Goal: Task Accomplishment & Management: Manage account settings

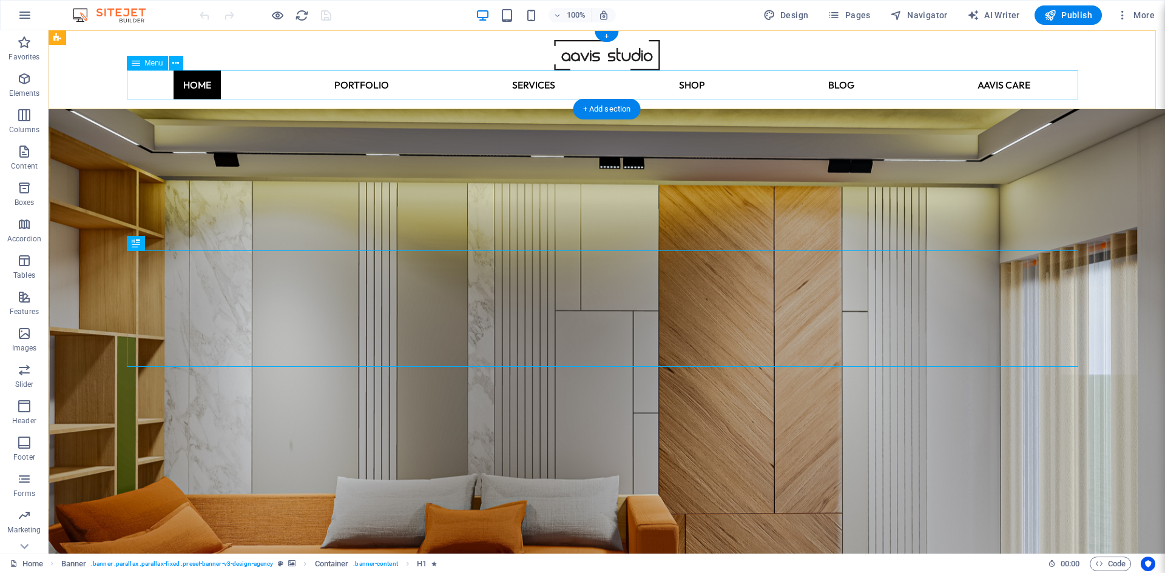
click at [838, 84] on nav "Home portfolio SERVICES architectural designing Interior designing Custom Furni…" at bounding box center [606, 84] width 951 height 29
select select
select select "10"
select select
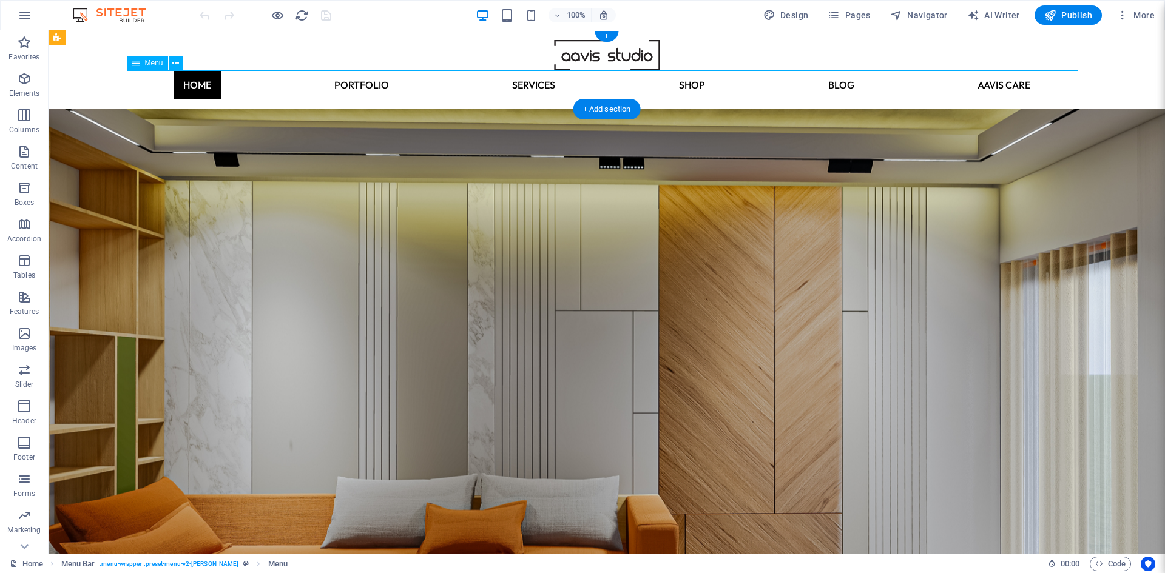
select select "14"
select select
select select "15"
select select
select select "16"
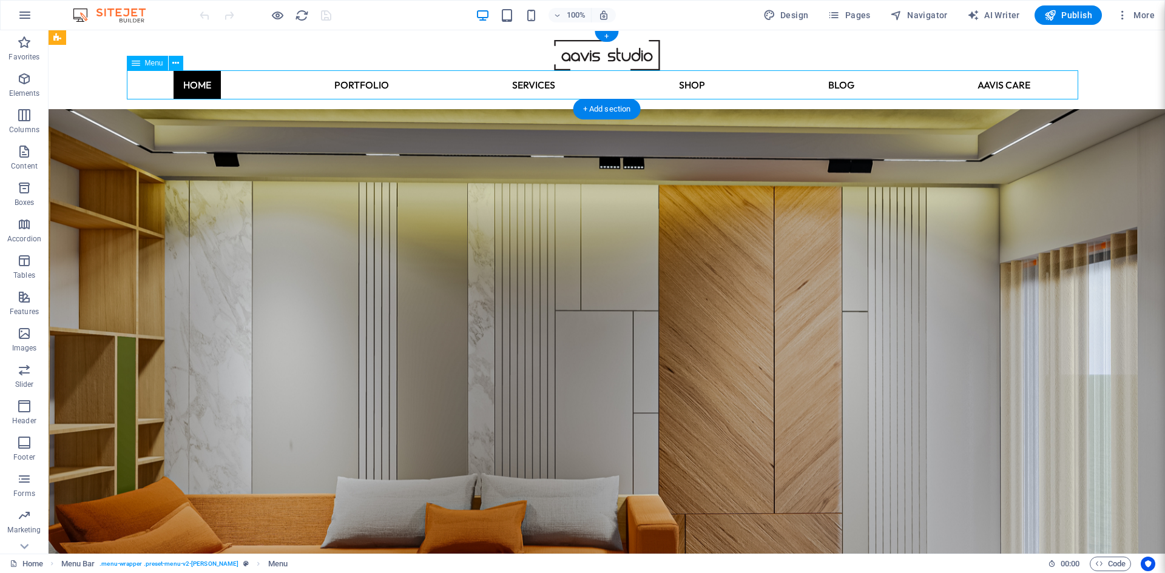
select select
select select "11"
select select
select select "7"
select select
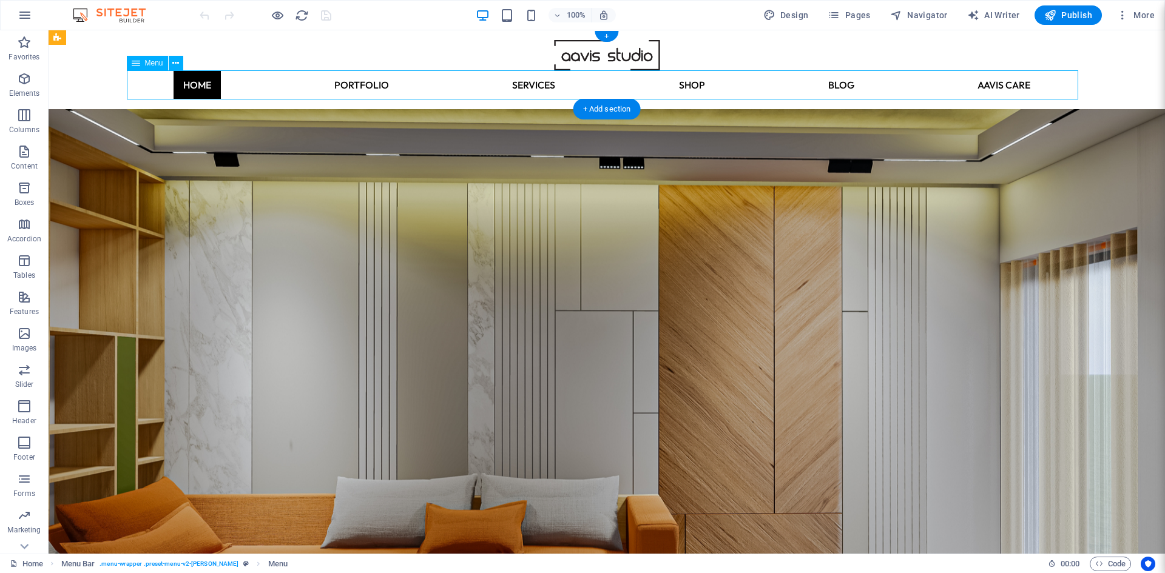
select select "6"
select select
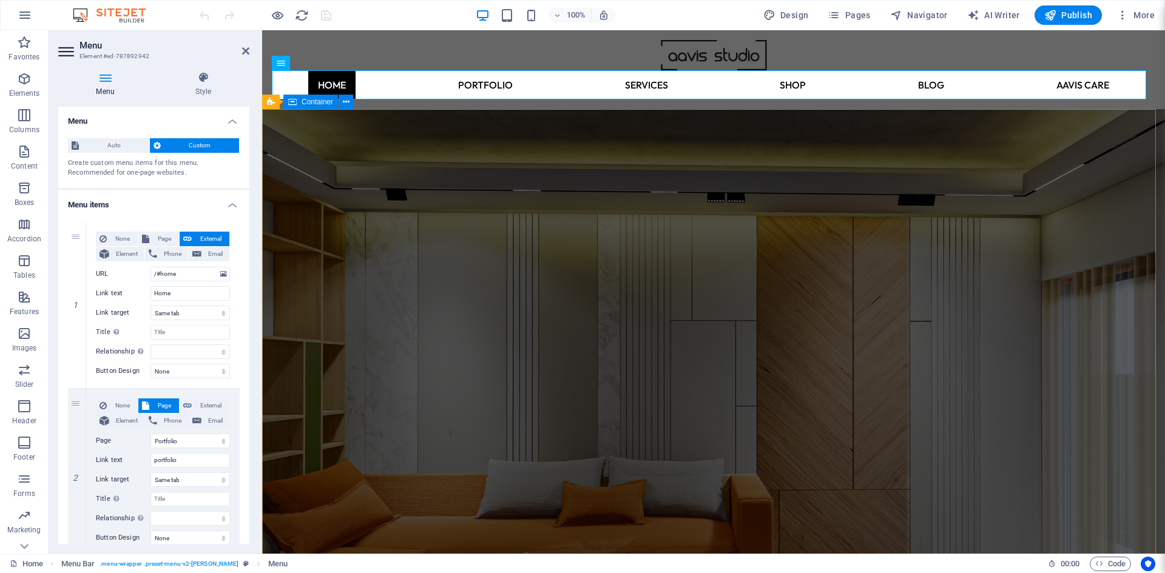
drag, startPoint x: 813, startPoint y: 185, endPoint x: 1026, endPoint y: 182, distance: 213.5
click at [1026, 183] on div "Transforming Ideas into Reality With Best Architectural & Interior Design Servi…" at bounding box center [713, 212] width 903 height 207
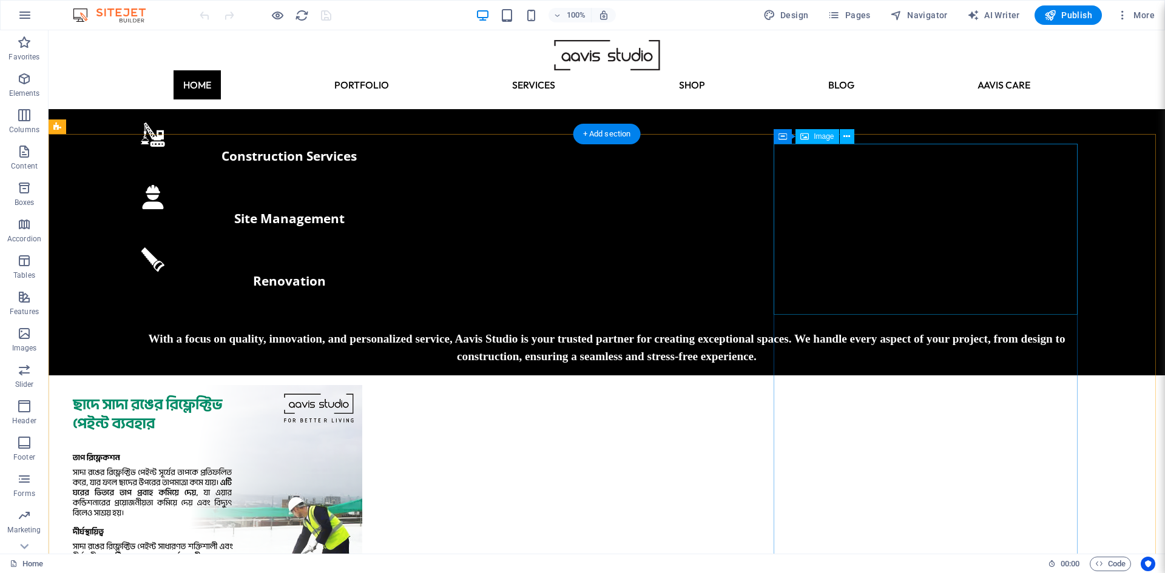
scroll to position [1092, 0]
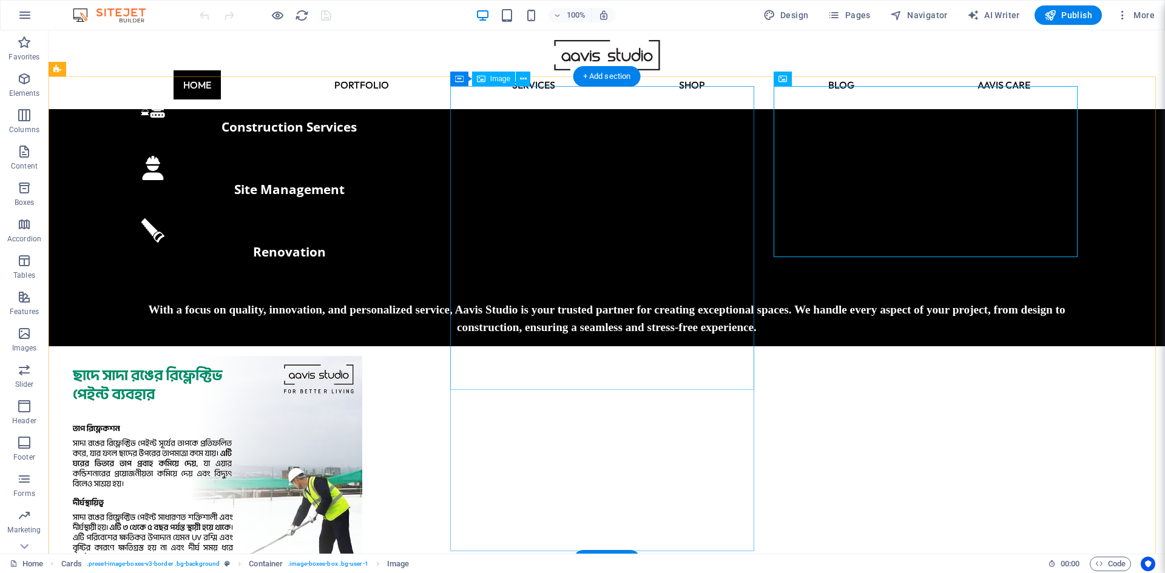
scroll to position [1152, 0]
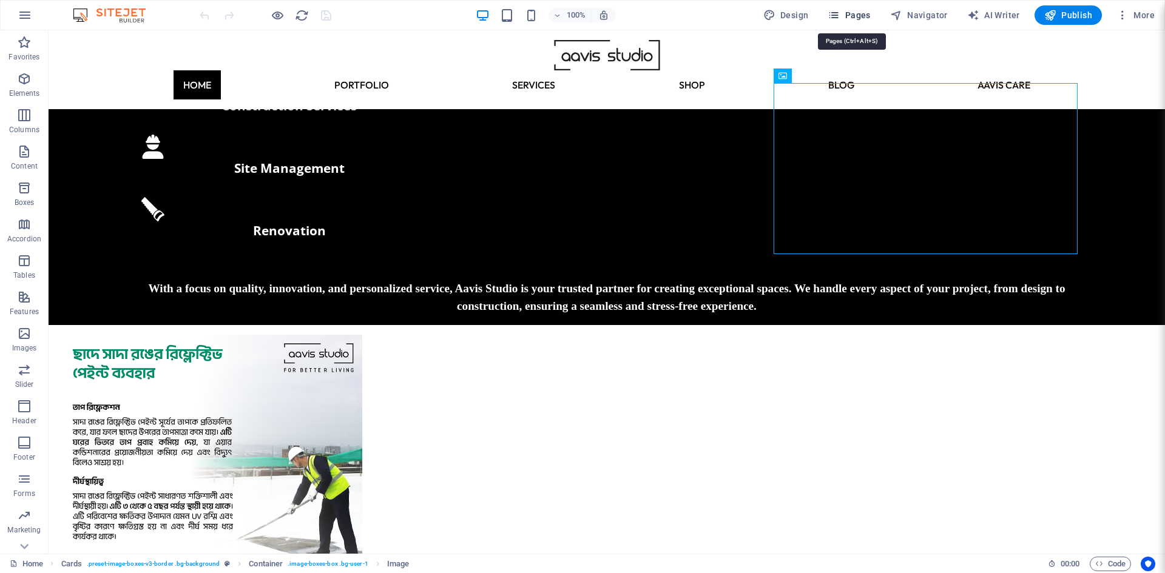
click at [849, 12] on span "Pages" at bounding box center [848, 15] width 42 height 12
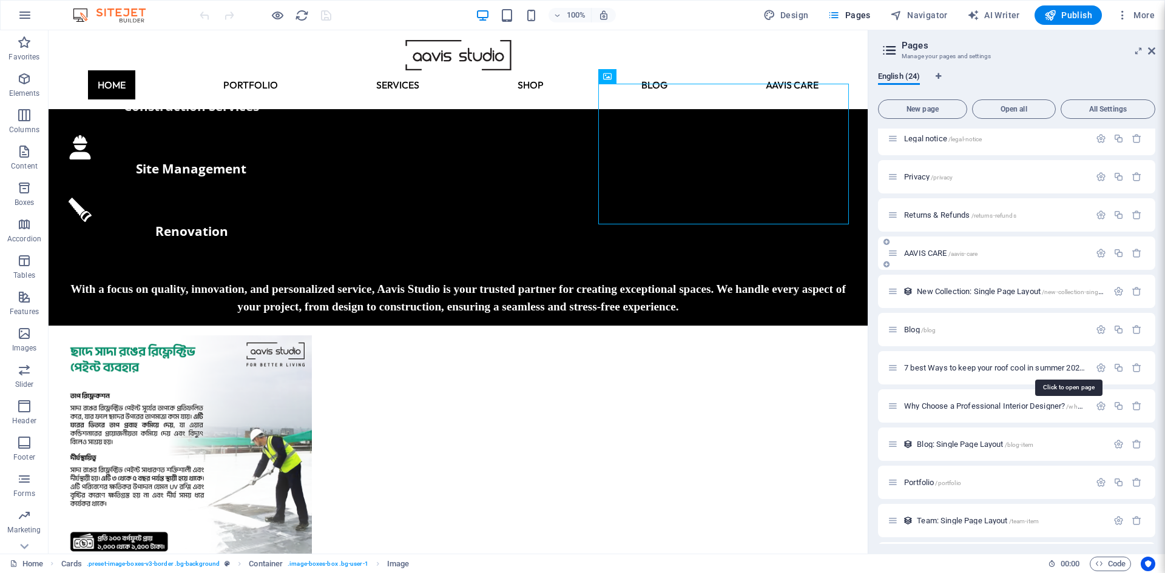
scroll to position [182, 0]
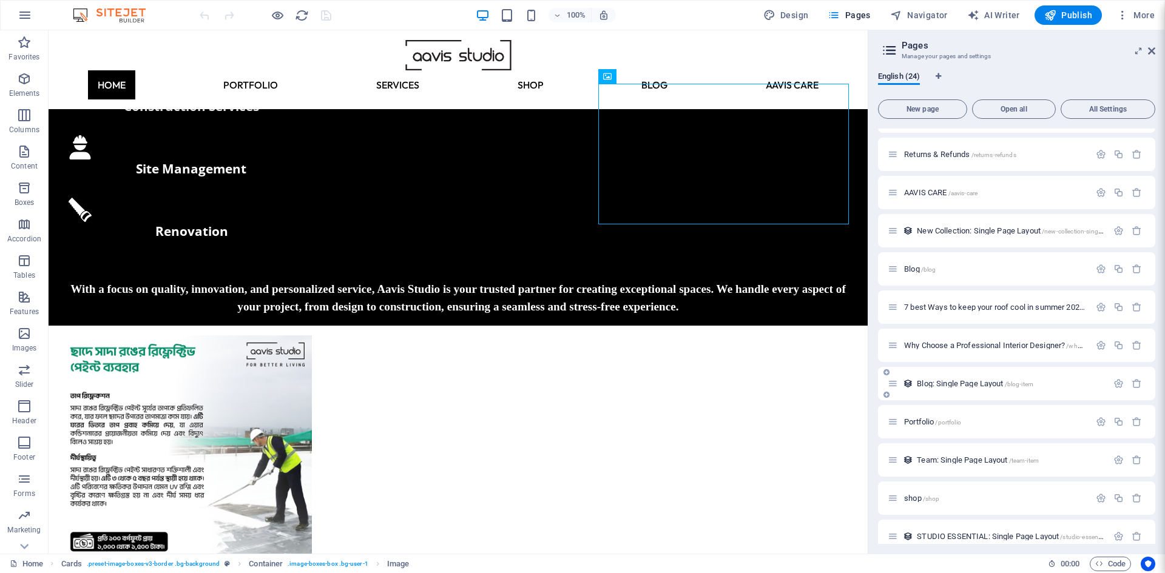
click at [994, 390] on div "Blog: Single Page Layout /blog-item" at bounding box center [997, 384] width 220 height 14
click at [994, 385] on span "Blog: Single Page Layout /blog-item" at bounding box center [975, 383] width 116 height 9
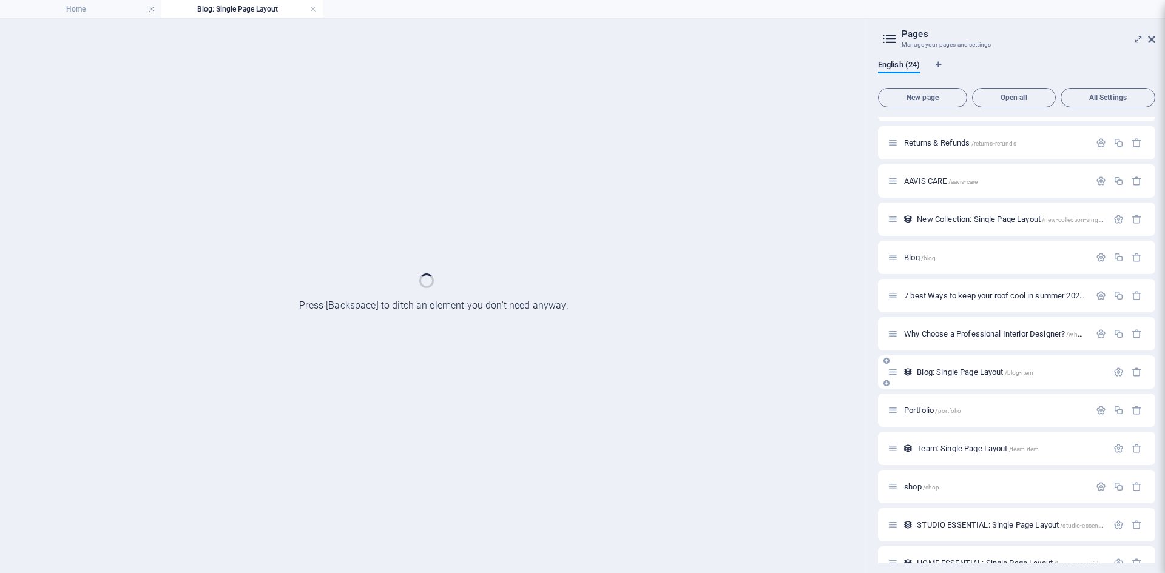
scroll to position [0, 0]
click at [994, 385] on div "Blog: Single Page Layout /blog-item" at bounding box center [1016, 371] width 277 height 33
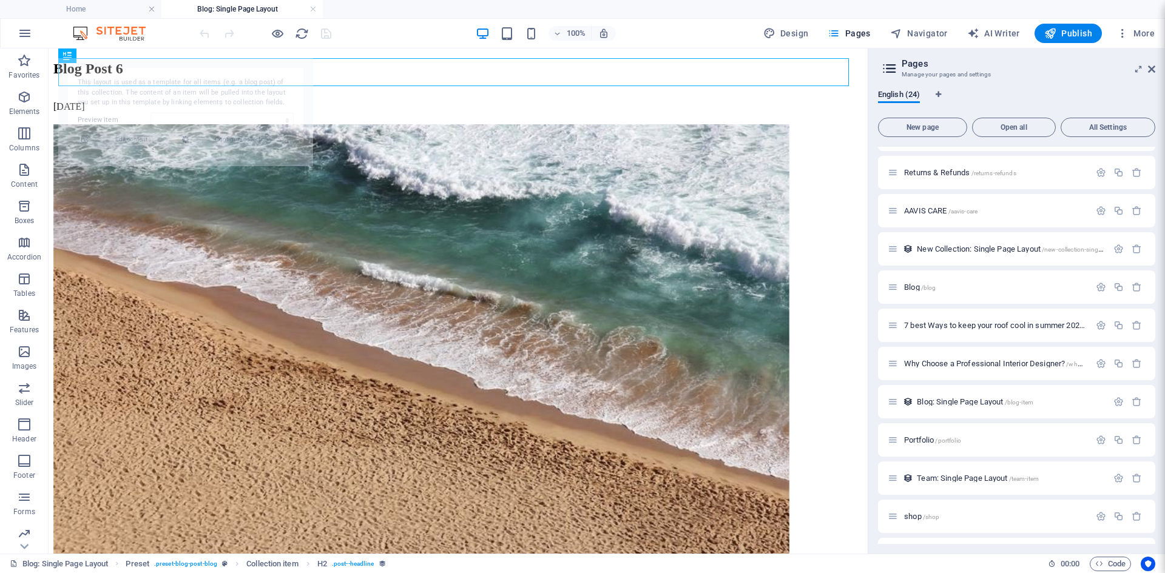
select select "68395fdeb28c3c66ad09161e"
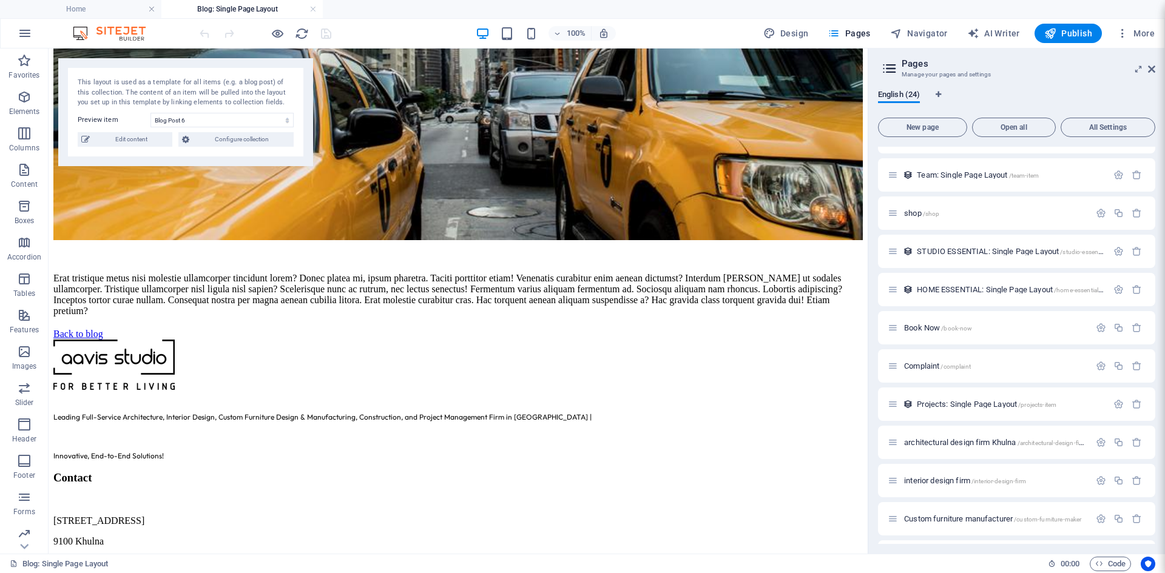
scroll to position [520, 0]
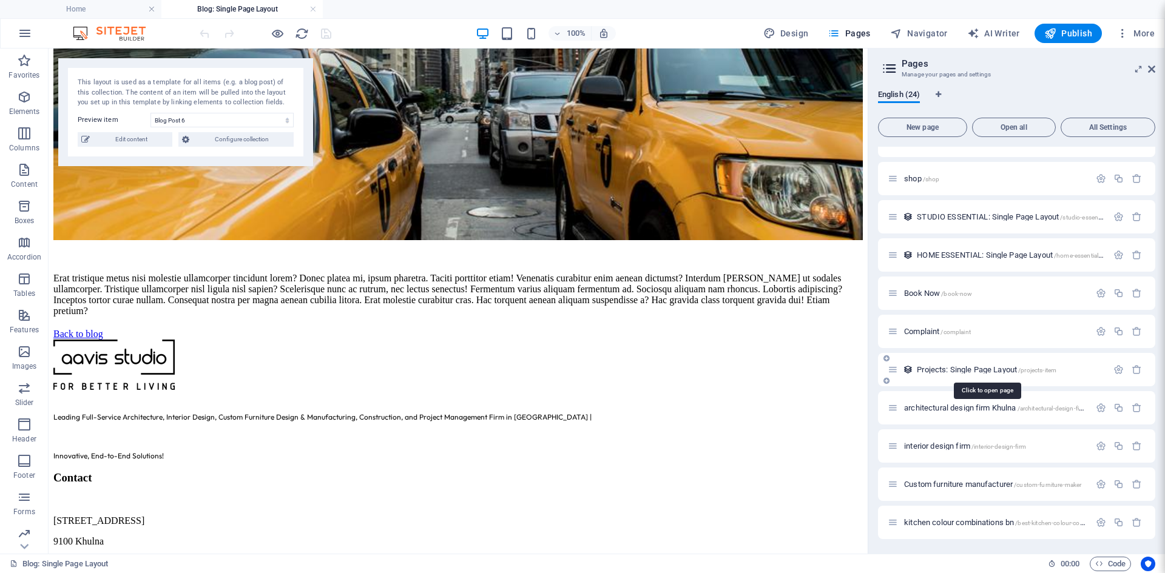
click at [1003, 369] on span "Projects: Single Page Layout /projects-item" at bounding box center [987, 369] width 140 height 9
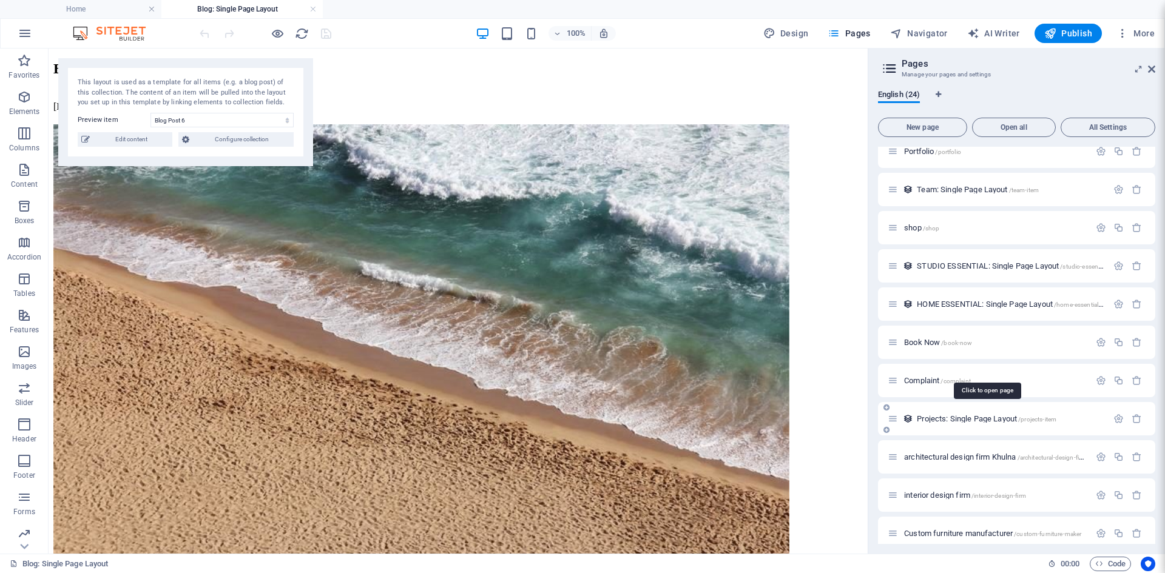
click at [1003, 369] on div "Home / Pricing /pricing Order /order Legal notice /legal-notice Privacy /privac…" at bounding box center [1016, 132] width 277 height 912
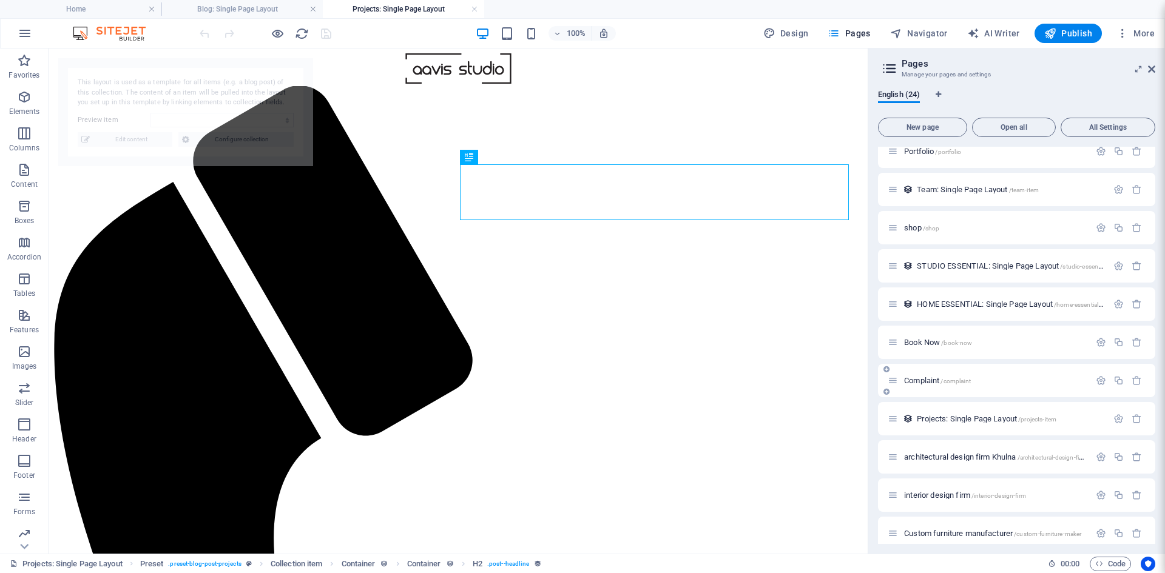
select select "68959ab44e70ce428d034935"
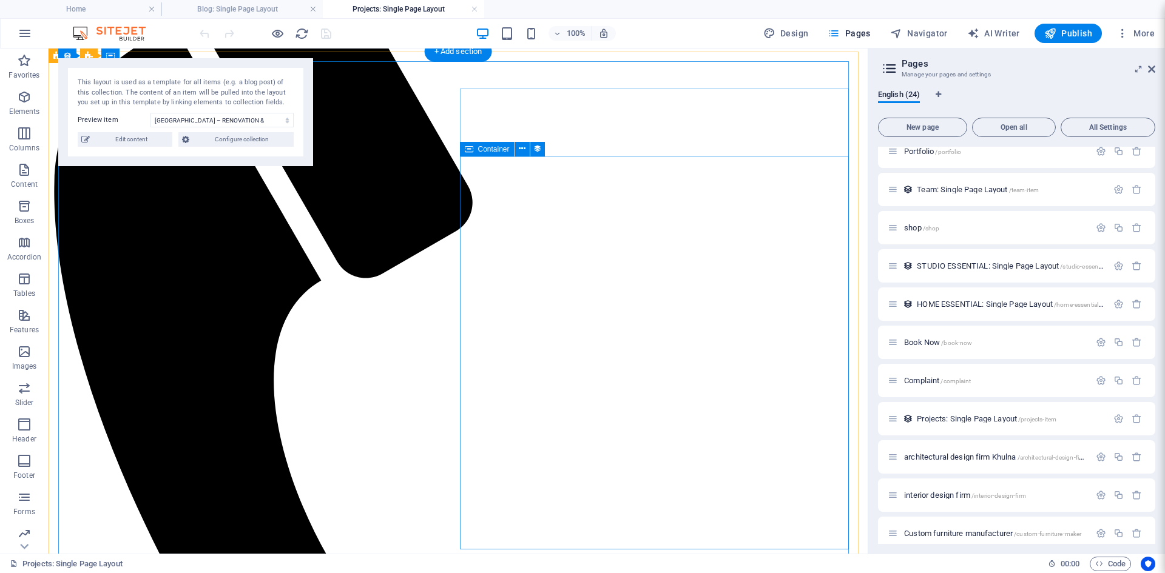
scroll to position [1, 0]
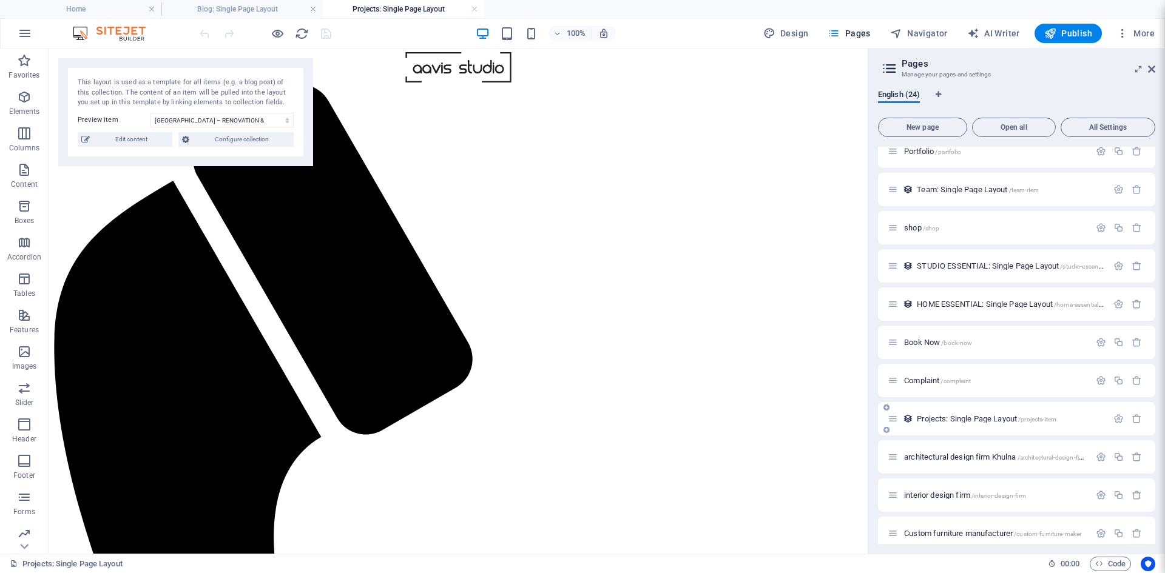
click at [946, 417] on span "Projects: Single Page Layout /projects-item" at bounding box center [987, 418] width 140 height 9
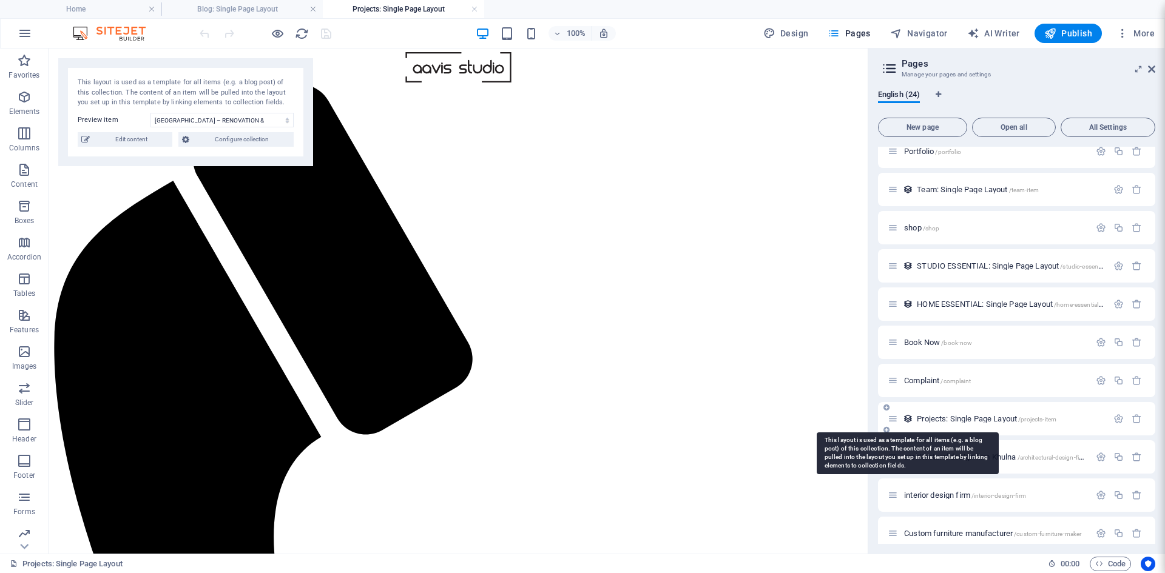
click at [906, 417] on icon at bounding box center [908, 419] width 10 height 10
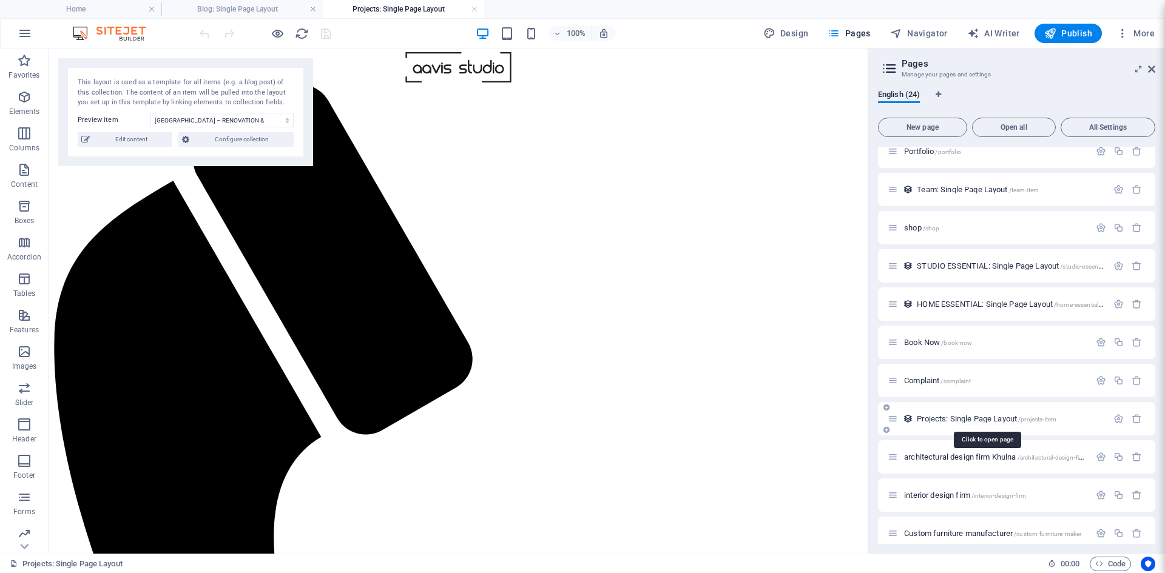
click at [924, 416] on span "Projects: Single Page Layout /projects-item" at bounding box center [987, 418] width 140 height 9
click at [943, 414] on div "Projects: Single Page Layout /projects-item" at bounding box center [997, 419] width 220 height 14
click at [943, 417] on span "Projects: Single Page Layout /projects-item" at bounding box center [987, 418] width 140 height 9
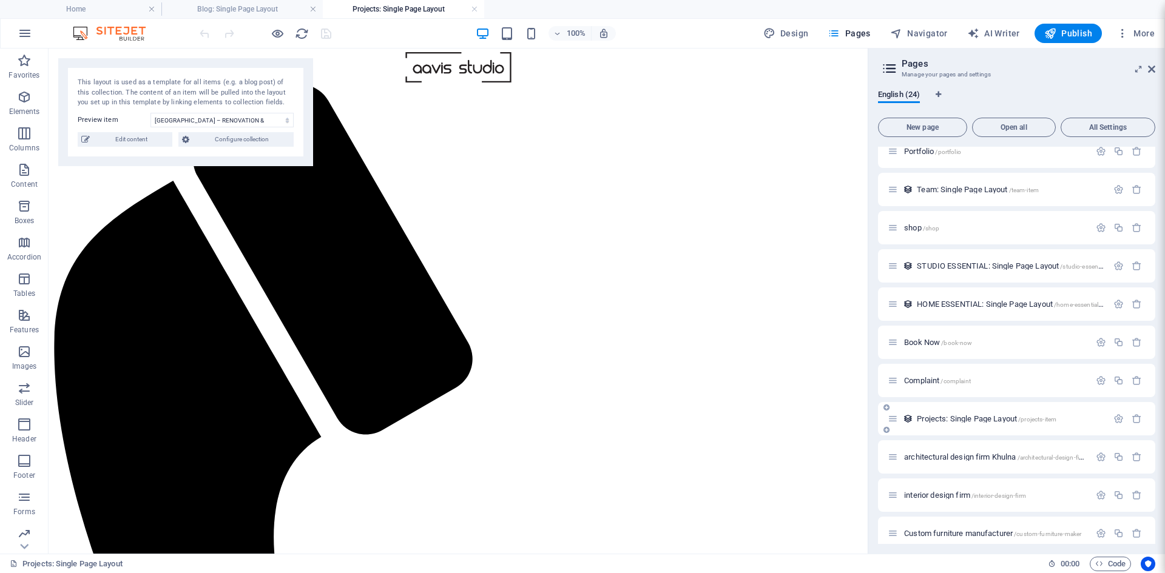
click at [943, 417] on span "Projects: Single Page Layout /projects-item" at bounding box center [987, 418] width 140 height 9
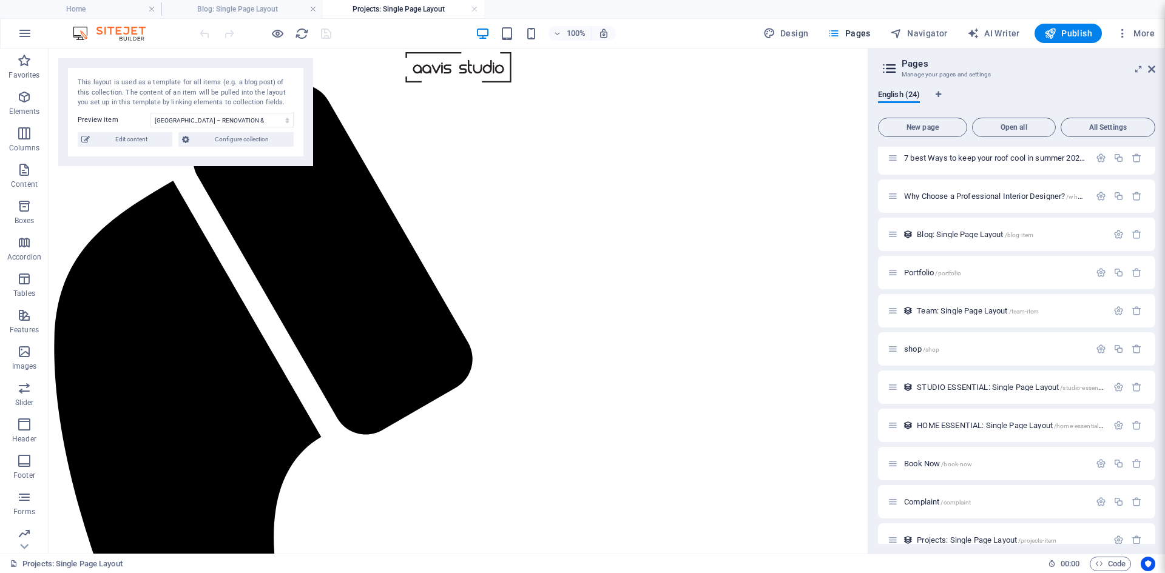
scroll to position [289, 0]
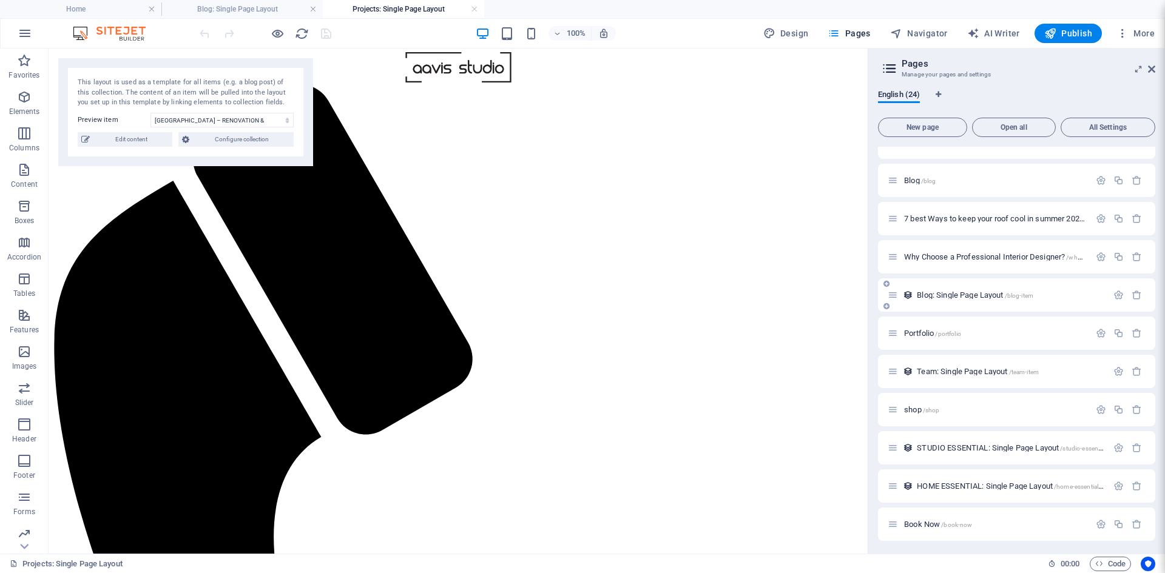
click at [942, 291] on div "Blog: Single Page Layout /blog-item" at bounding box center [997, 295] width 220 height 14
click at [937, 293] on span "Blog: Single Page Layout /blog-item" at bounding box center [975, 295] width 116 height 9
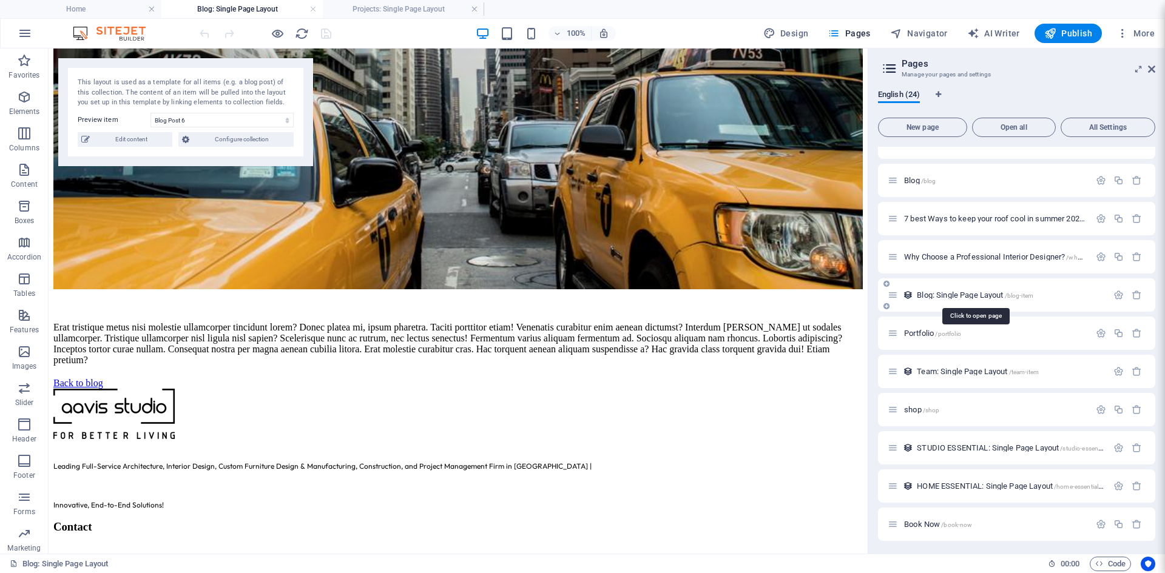
scroll to position [0, 0]
click at [937, 293] on span "Blog: Single Page Layout /blog-item" at bounding box center [975, 295] width 116 height 9
click at [126, 136] on span "Edit content" at bounding box center [130, 139] width 75 height 15
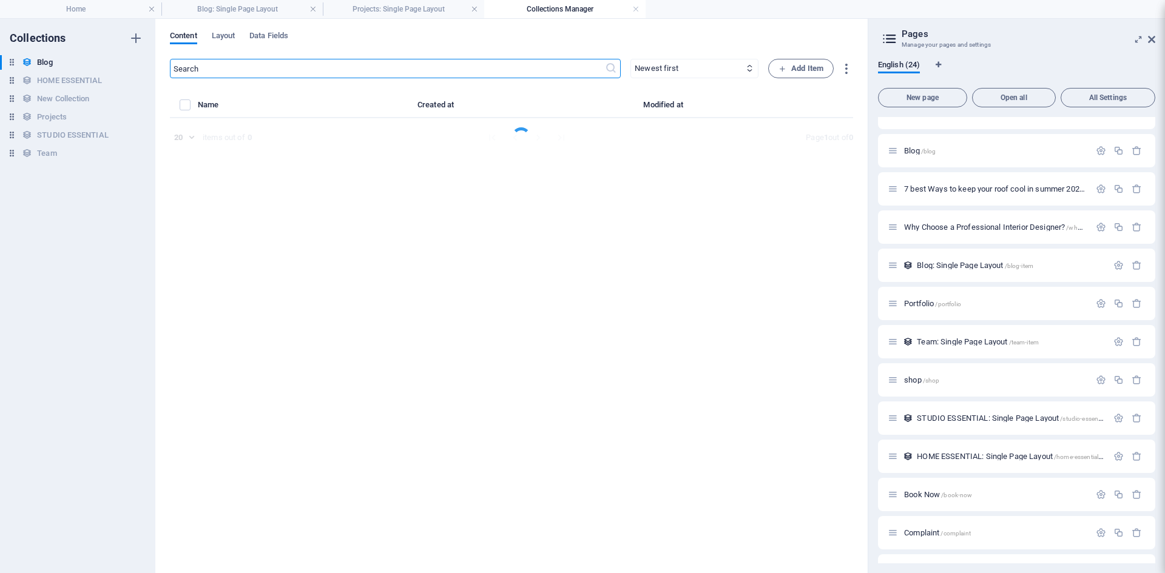
select select "Category 2"
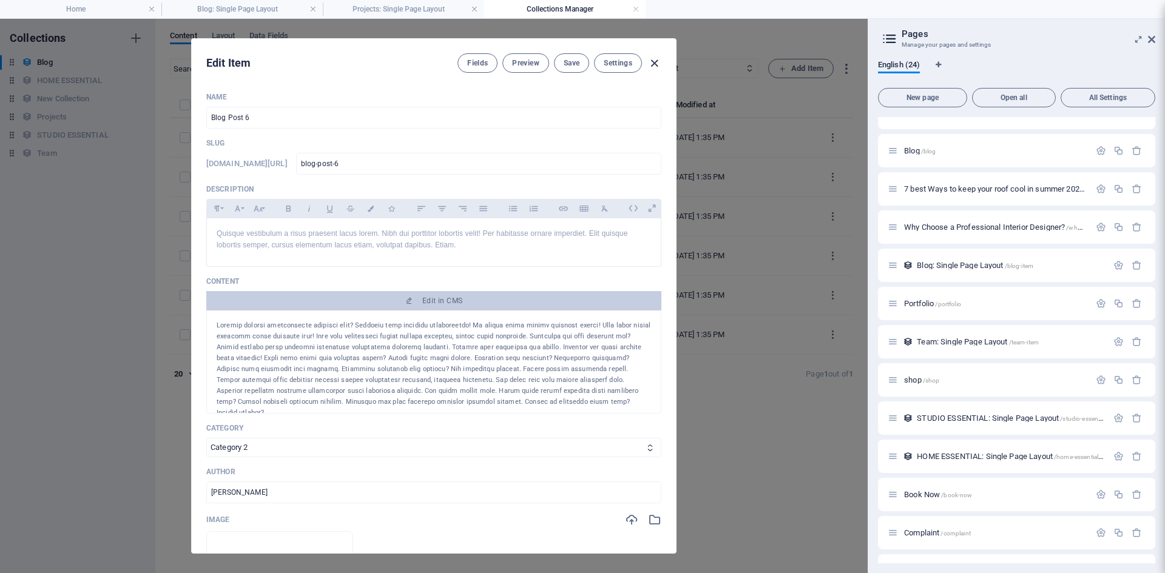
click at [654, 66] on icon "button" at bounding box center [654, 63] width 14 height 14
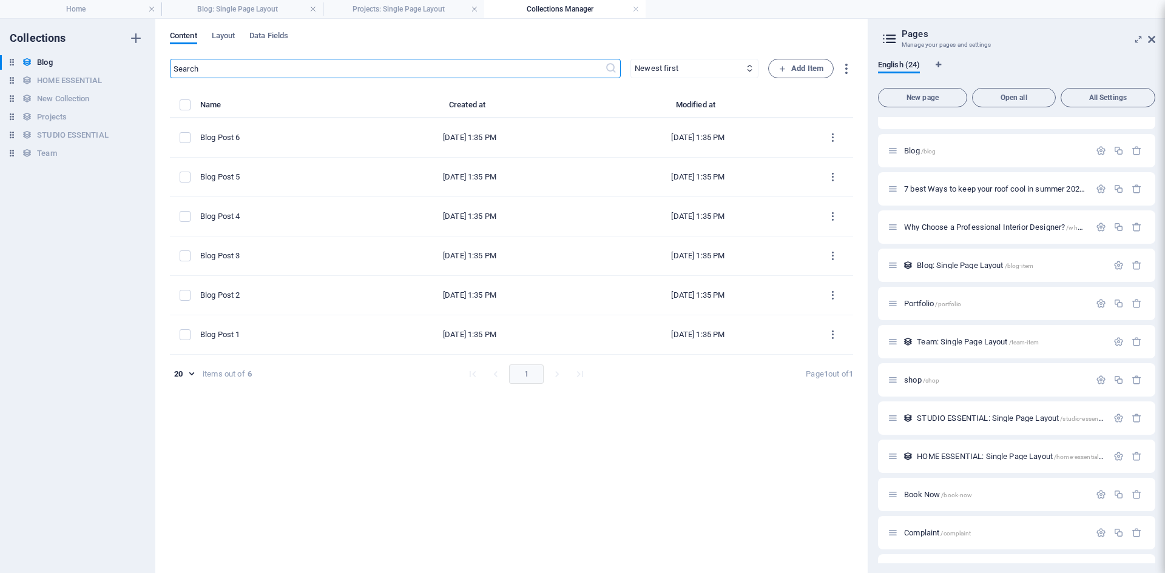
type input "[DATE]"
type input "blog-post-6"
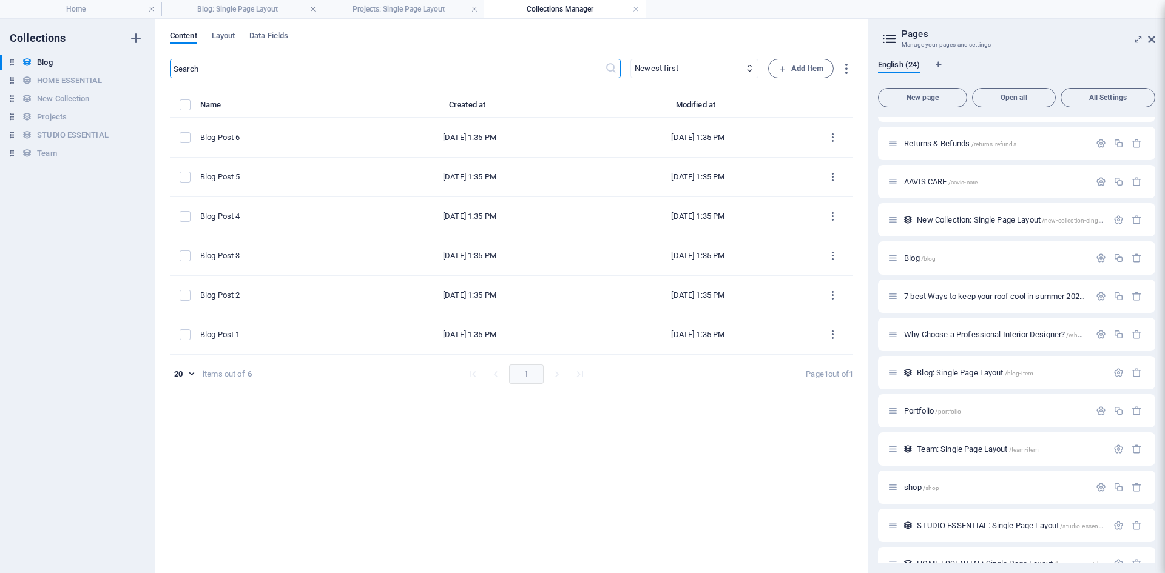
scroll to position [167, 0]
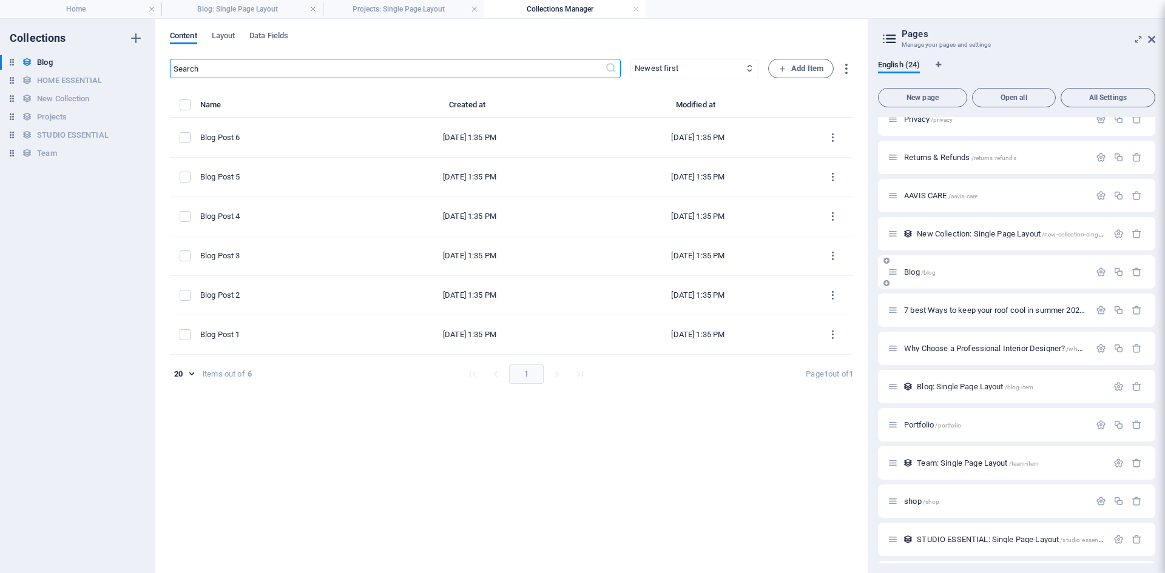
click at [924, 272] on span "/blog" at bounding box center [928, 272] width 15 height 7
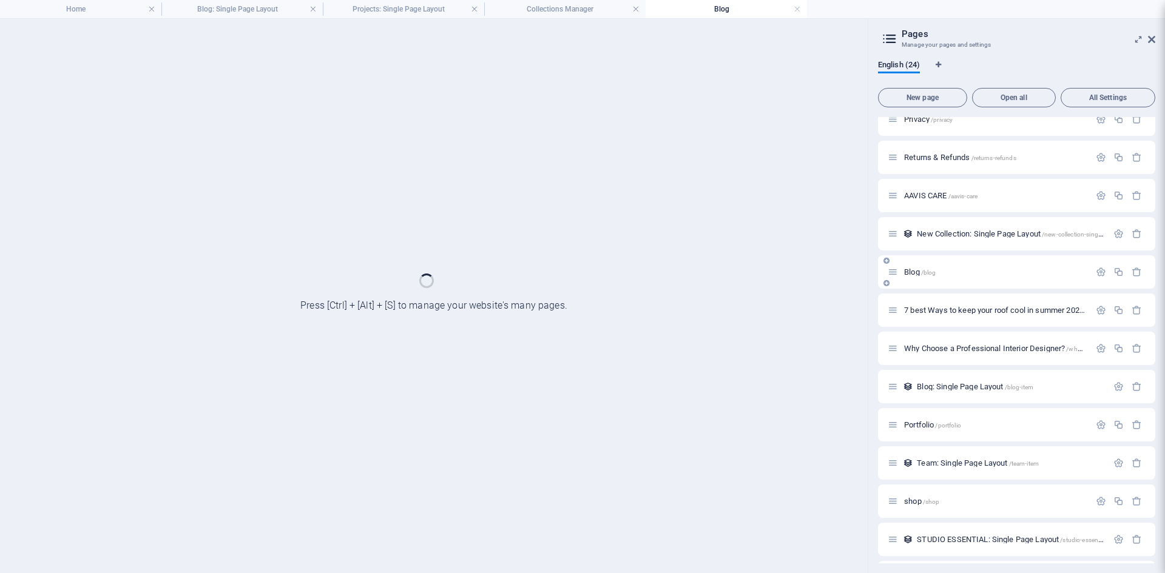
click at [924, 272] on span "/blog" at bounding box center [928, 272] width 15 height 7
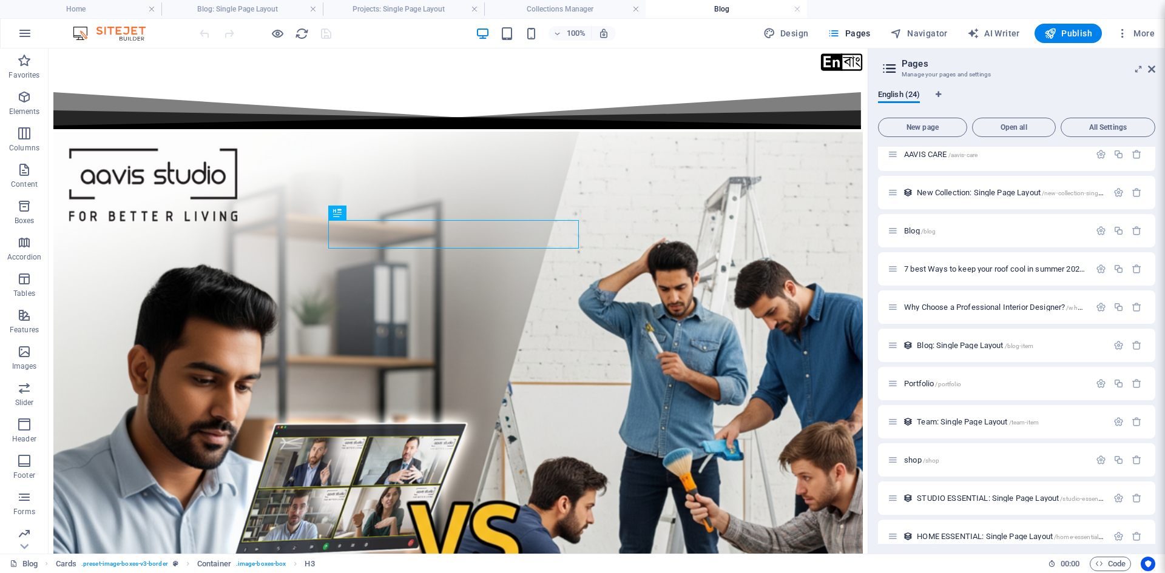
scroll to position [217, 0]
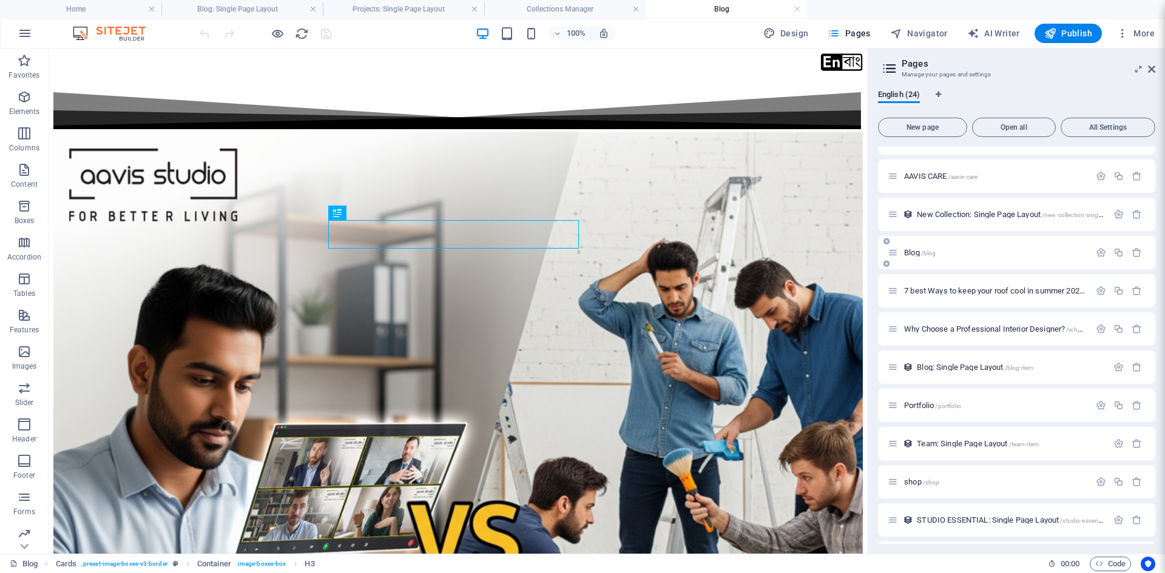
drag, startPoint x: 974, startPoint y: 521, endPoint x: 955, endPoint y: 258, distance: 263.3
click at [955, 258] on div "Home / Pricing /pricing Order /order Legal notice /legal-notice Privacy /privac…" at bounding box center [1016, 386] width 277 height 912
click at [1100, 254] on icon "button" at bounding box center [1100, 252] width 10 height 10
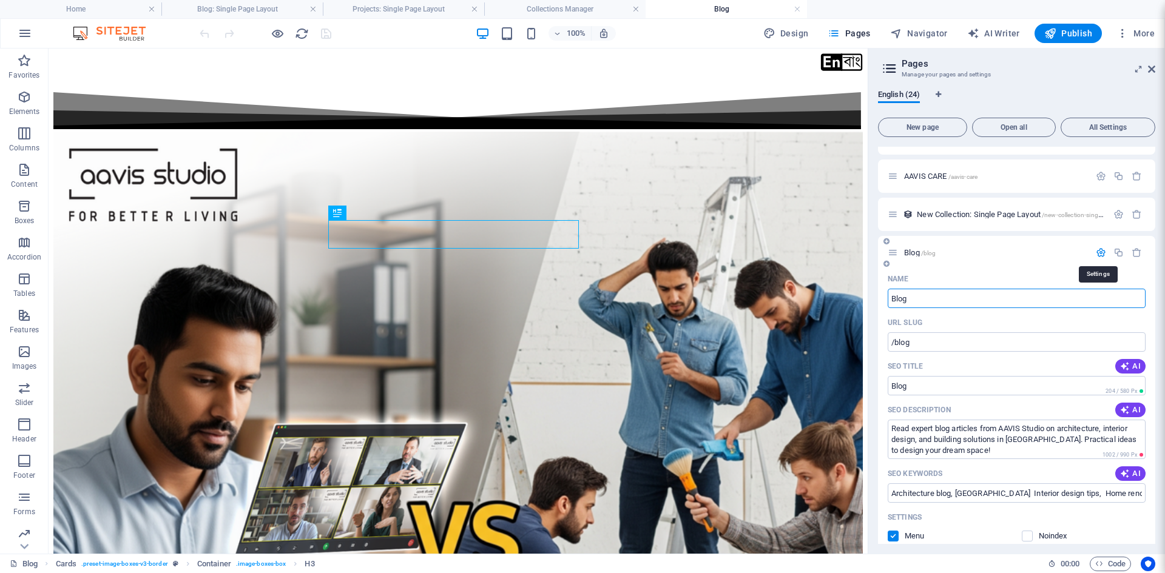
click at [1100, 251] on icon "button" at bounding box center [1100, 252] width 10 height 10
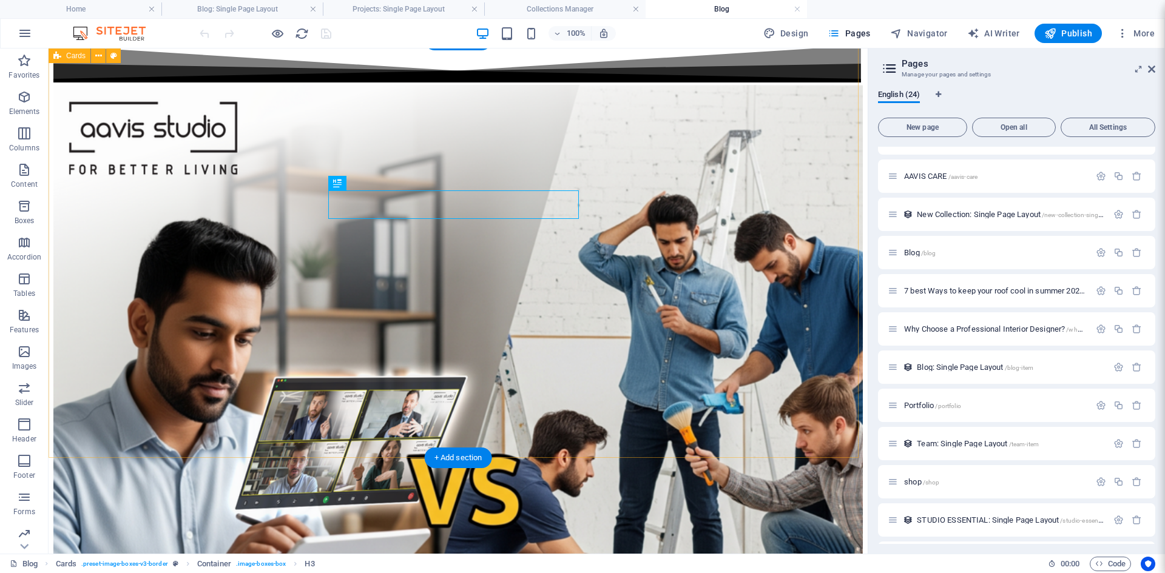
scroll to position [0, 0]
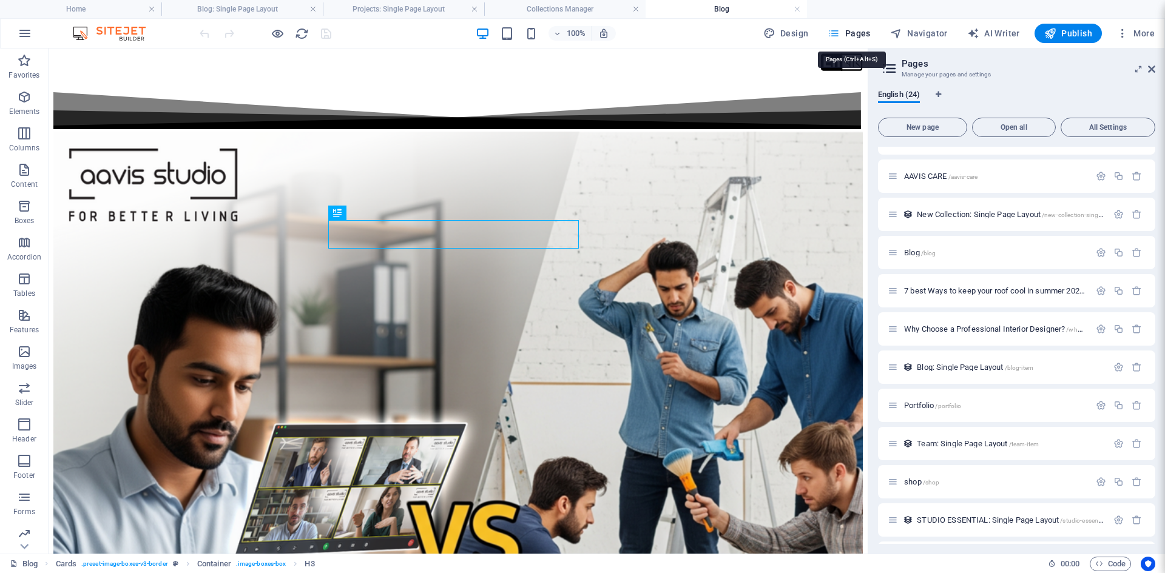
click at [854, 32] on span "Pages" at bounding box center [848, 33] width 42 height 12
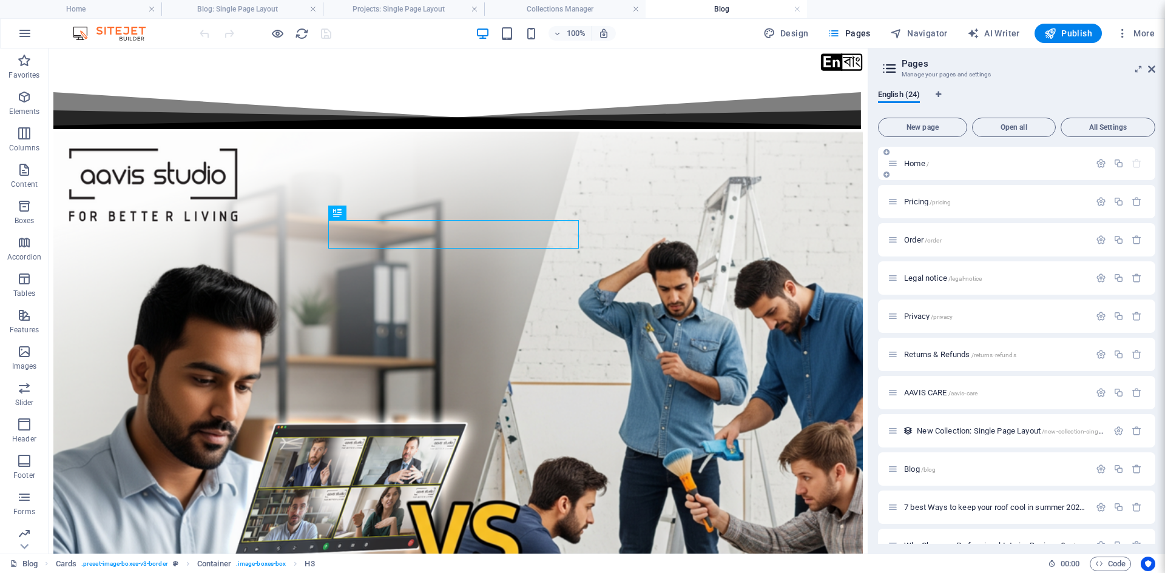
click at [909, 169] on div "Home /" at bounding box center [988, 163] width 202 height 14
click at [912, 161] on span "Home /" at bounding box center [916, 163] width 25 height 9
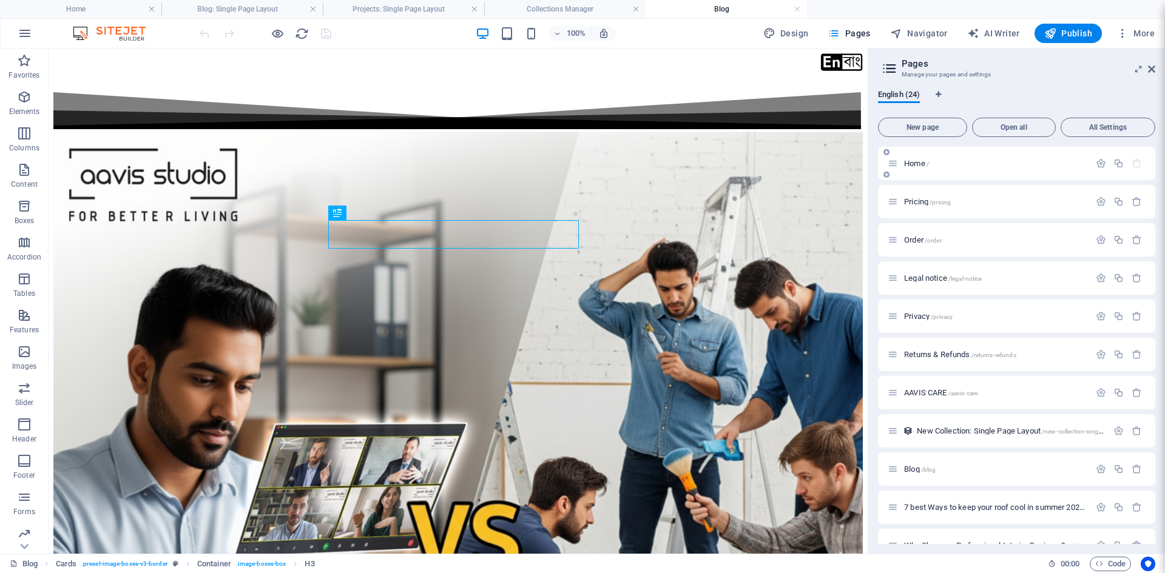
click at [912, 161] on span "Home /" at bounding box center [916, 163] width 25 height 9
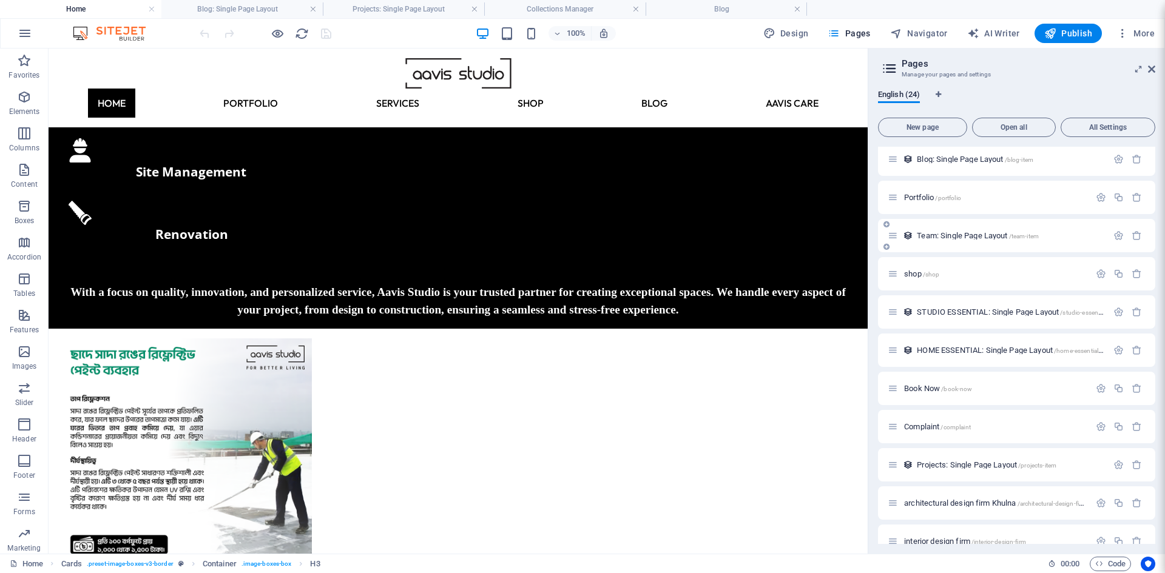
scroll to position [520, 0]
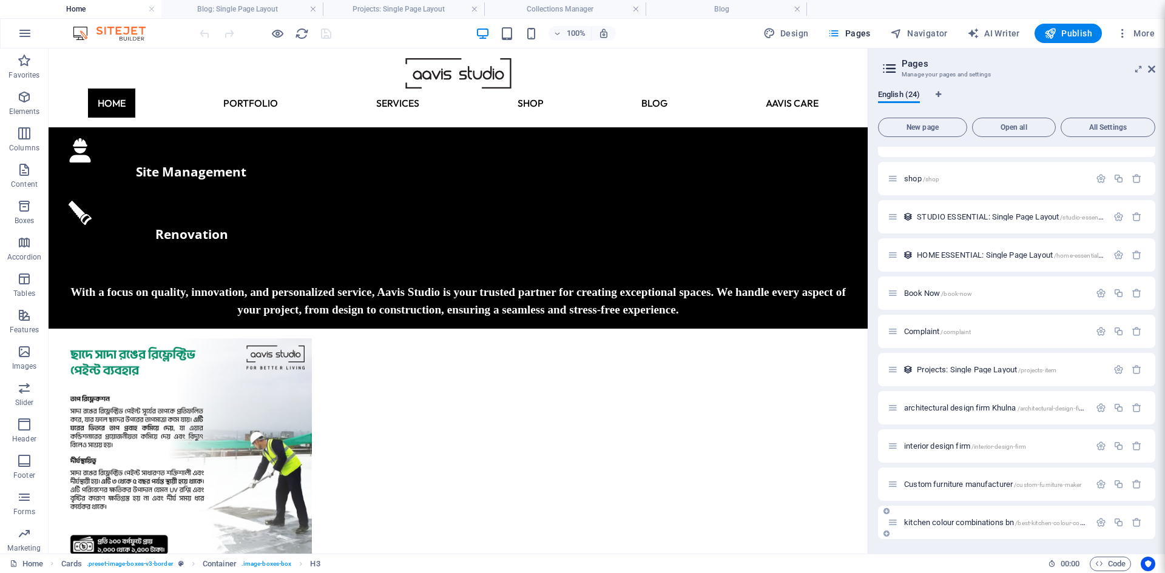
click at [974, 522] on span "kitchen colour combinations bn /best-kitchen-colour-combinations-bn" at bounding box center [1012, 522] width 216 height 9
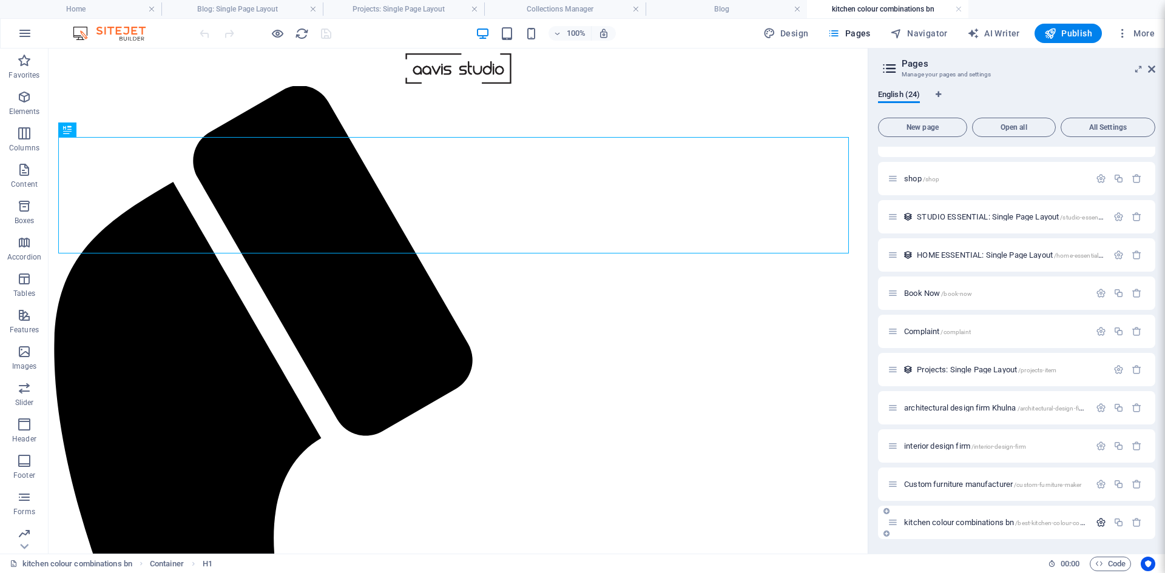
click at [1099, 527] on icon "button" at bounding box center [1100, 522] width 10 height 10
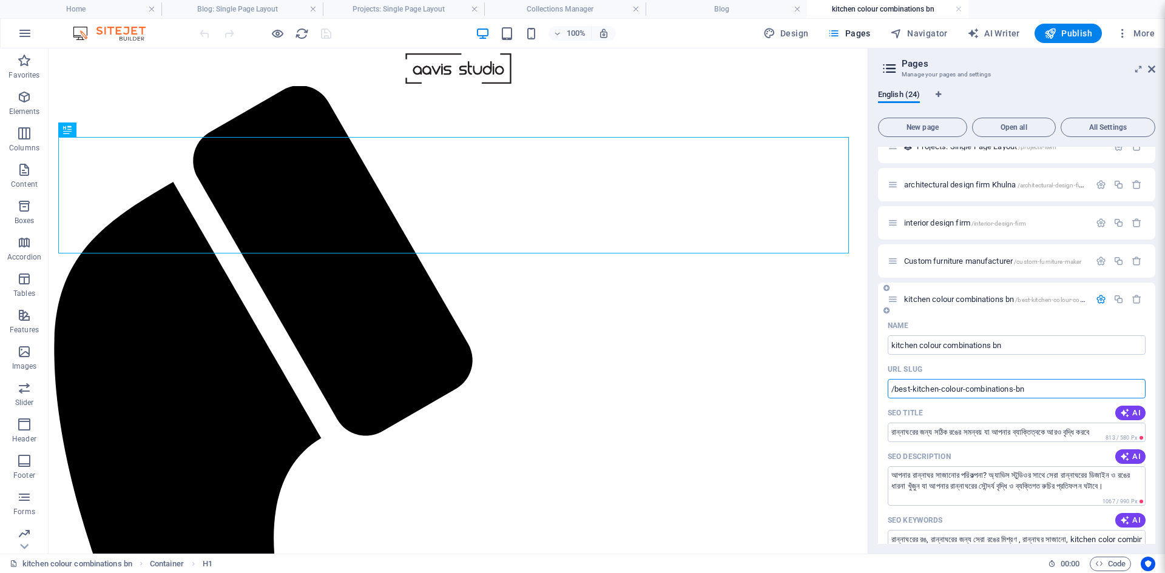
drag, startPoint x: 1037, startPoint y: 389, endPoint x: 883, endPoint y: 394, distance: 154.2
click at [883, 394] on div "Name kitchen colour combinations bn ​ URL SLUG /best-kitchen-colour-combination…" at bounding box center [1016, 571] width 277 height 510
